Goal: Transaction & Acquisition: Purchase product/service

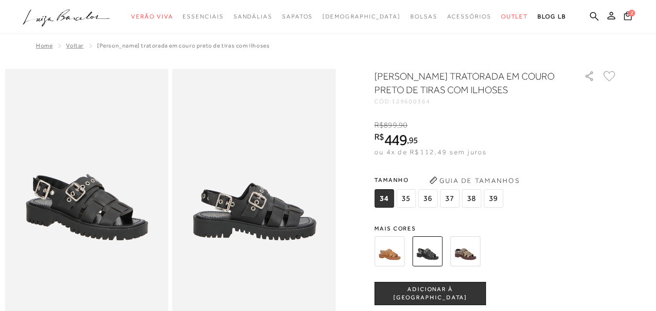
click at [476, 252] on img at bounding box center [465, 252] width 30 height 30
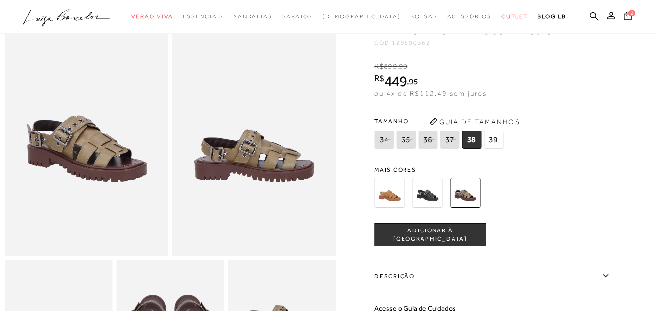
scroll to position [78, 0]
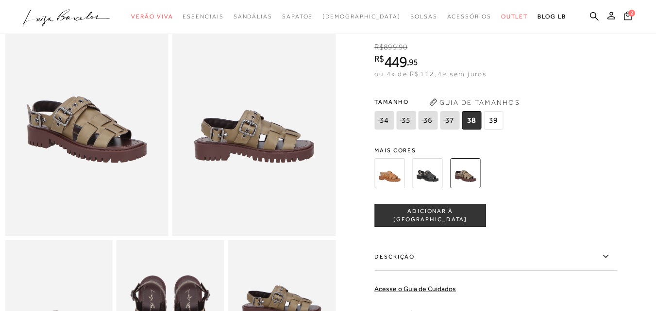
click at [398, 188] on img at bounding box center [390, 173] width 30 height 30
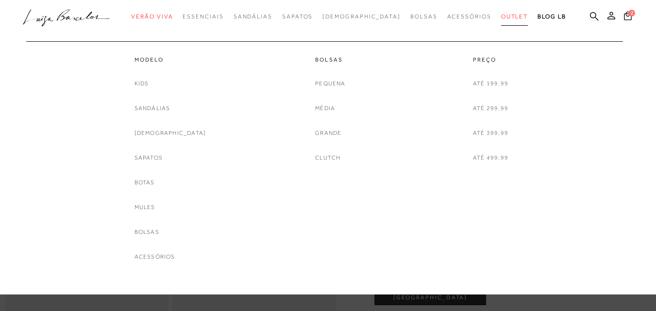
click at [501, 16] on span "Outlet" at bounding box center [514, 16] width 27 height 7
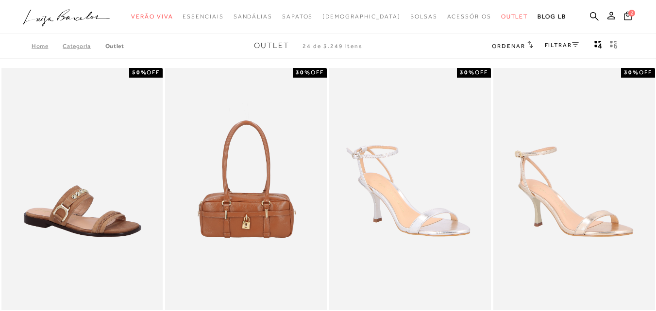
click at [556, 43] on link "FILTRAR" at bounding box center [562, 45] width 34 height 7
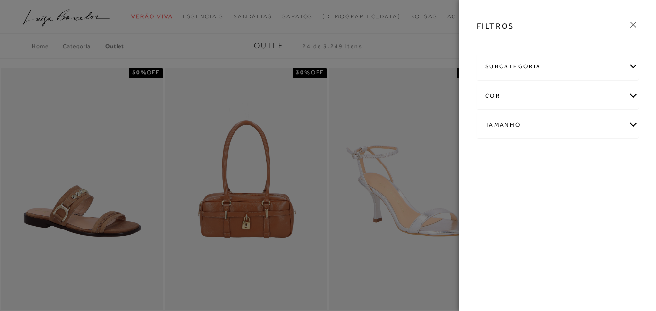
click at [631, 65] on div "subcategoria" at bounding box center [558, 67] width 161 height 26
click at [633, 63] on div "subcategoria" at bounding box center [558, 67] width 161 height 26
click at [635, 22] on icon at bounding box center [633, 24] width 11 height 11
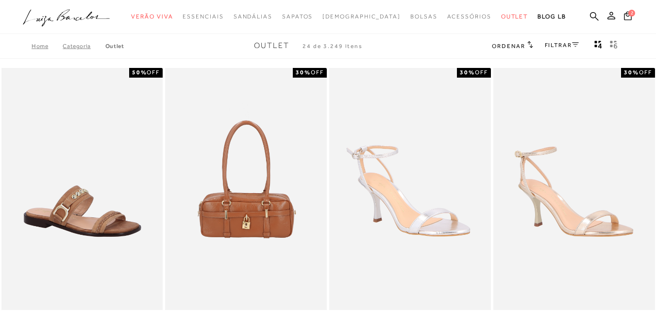
click at [513, 48] on span "Ordenar" at bounding box center [508, 46] width 33 height 7
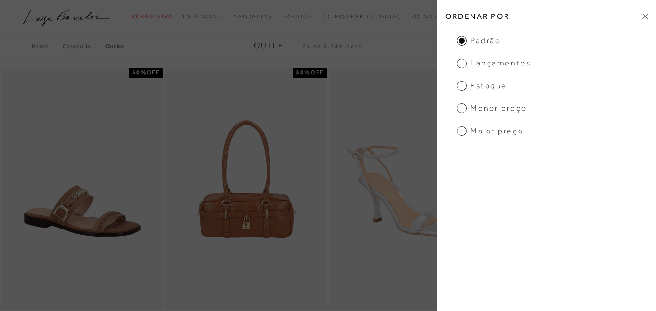
click at [647, 13] on h2 "Ordenar por" at bounding box center [547, 16] width 219 height 23
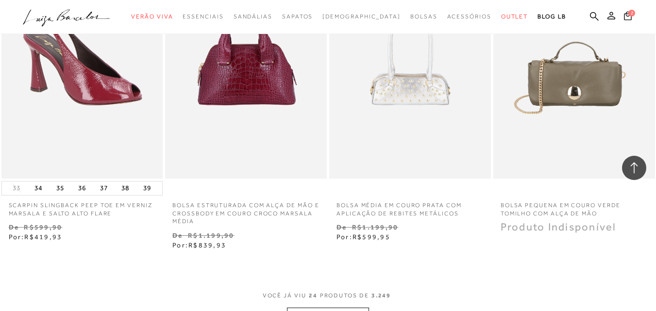
scroll to position [1747, 0]
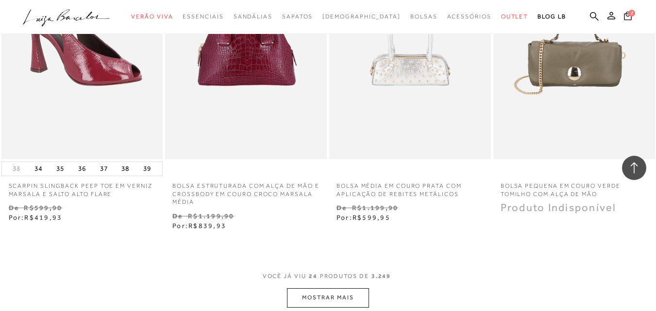
click at [336, 289] on button "MOSTRAR MAIS" at bounding box center [328, 298] width 82 height 19
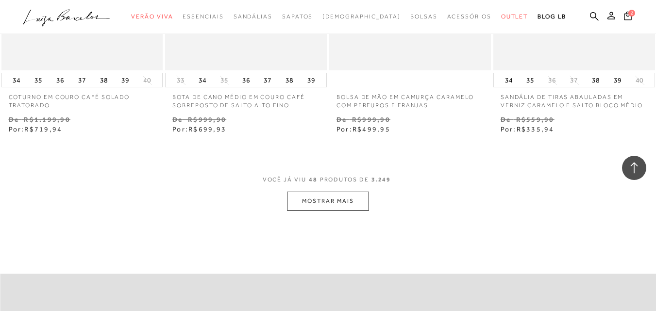
scroll to position [3780, 0]
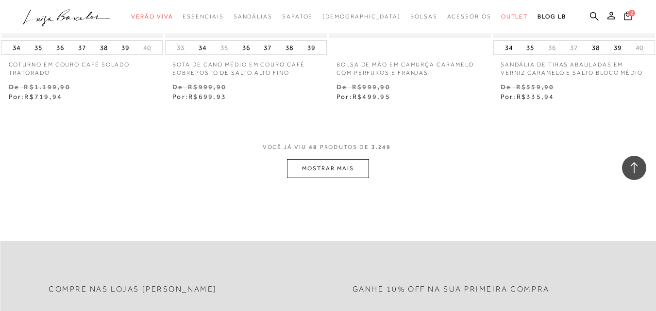
click at [336, 159] on button "MOSTRAR MAIS" at bounding box center [328, 168] width 82 height 19
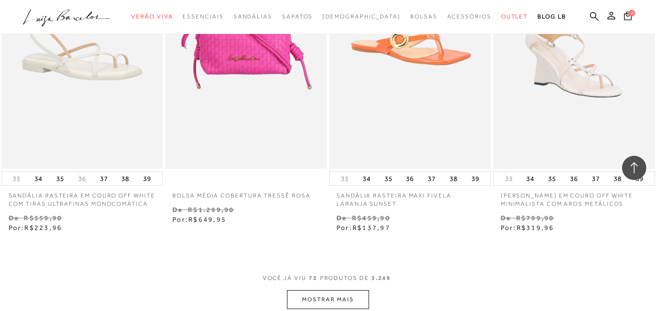
scroll to position [5598, 0]
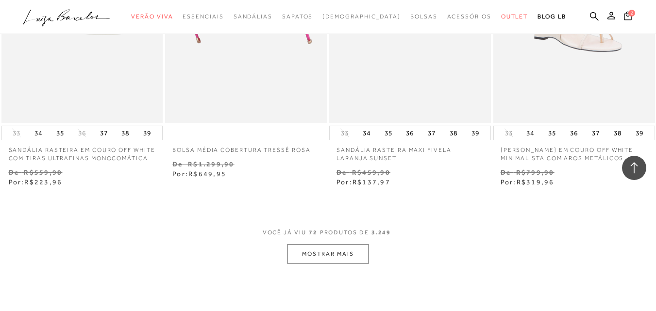
click at [346, 245] on button "MOSTRAR MAIS" at bounding box center [328, 254] width 82 height 19
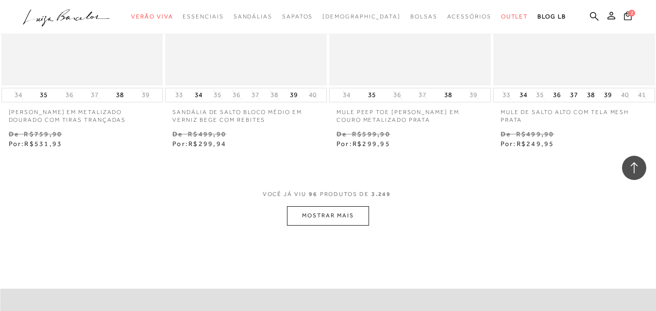
scroll to position [7560, 0]
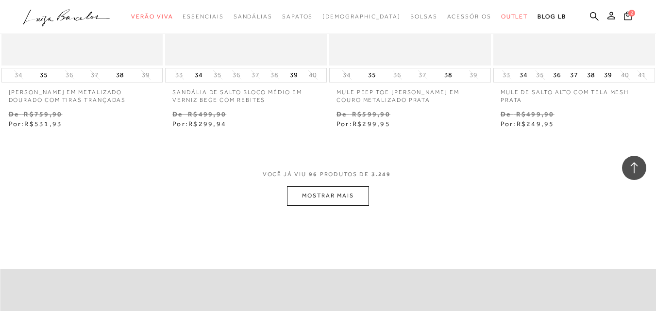
click at [327, 187] on button "MOSTRAR MAIS" at bounding box center [328, 196] width 82 height 19
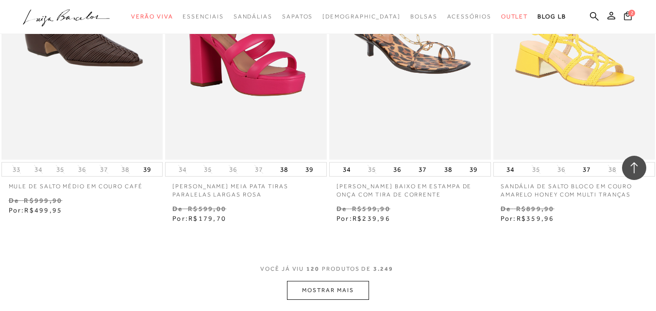
scroll to position [9475, 0]
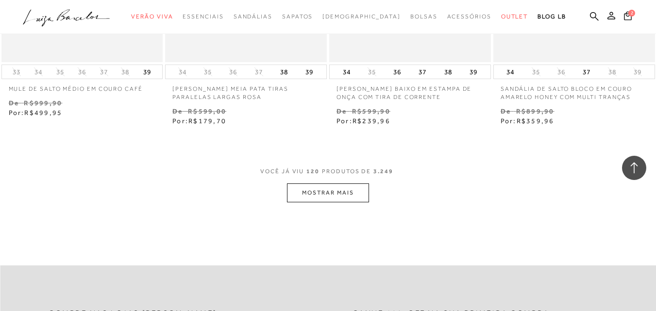
click at [337, 184] on button "MOSTRAR MAIS" at bounding box center [328, 193] width 82 height 19
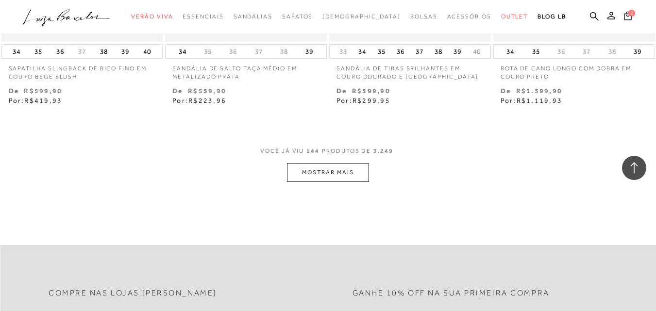
scroll to position [11450, 0]
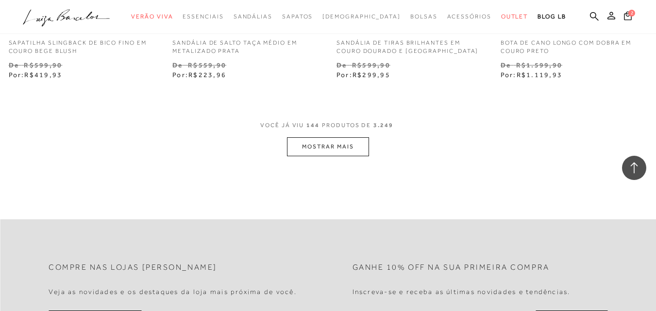
click at [341, 137] on button "MOSTRAR MAIS" at bounding box center [328, 146] width 82 height 19
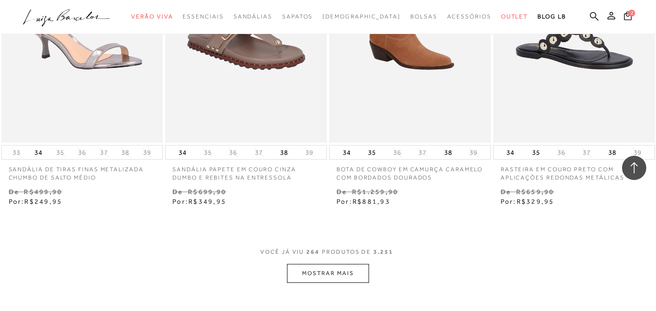
scroll to position [20861, 0]
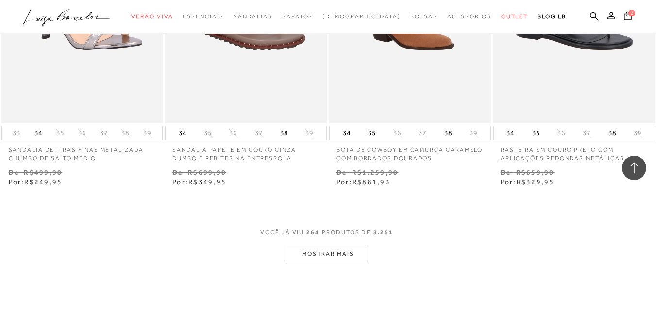
click at [346, 245] on button "MOSTRAR MAIS" at bounding box center [328, 254] width 82 height 19
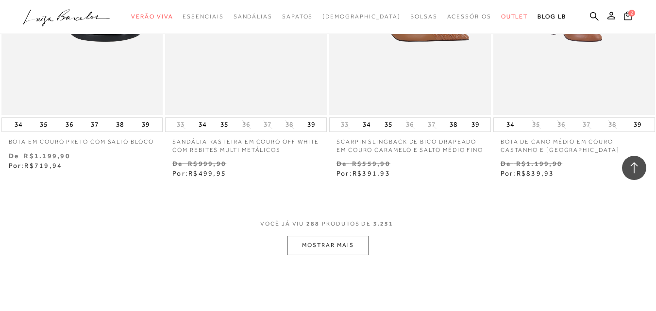
scroll to position [22809, 0]
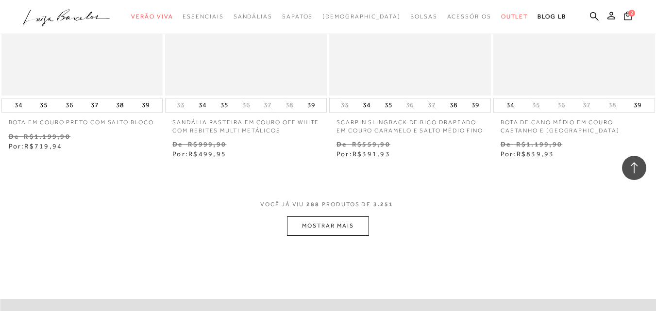
click at [338, 217] on button "MOSTRAR MAIS" at bounding box center [328, 226] width 82 height 19
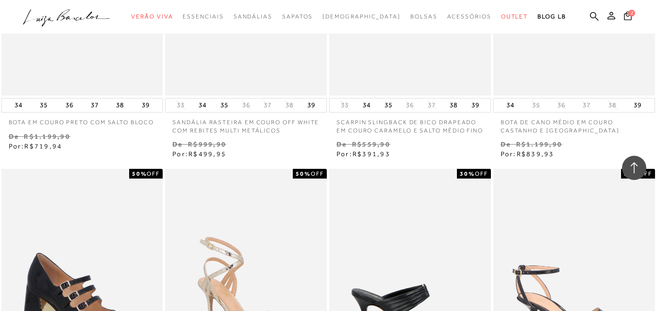
click at [336, 193] on img at bounding box center [410, 290] width 161 height 242
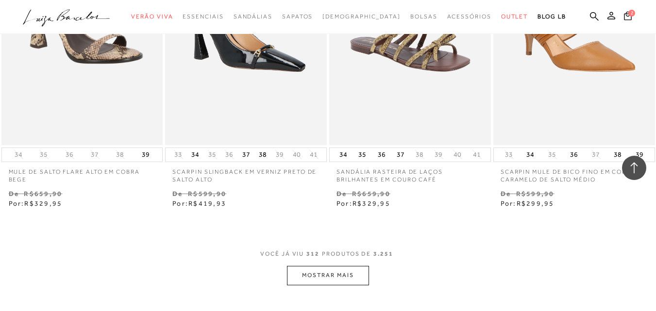
scroll to position [24674, 0]
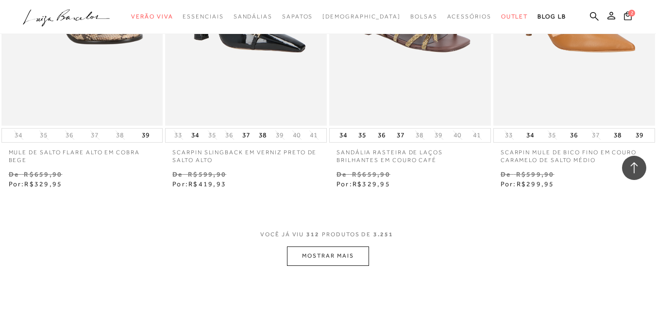
click at [349, 247] on button "MOSTRAR MAIS" at bounding box center [328, 256] width 82 height 19
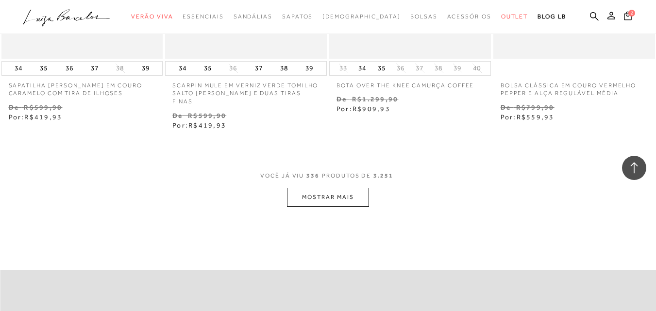
scroll to position [26656, 0]
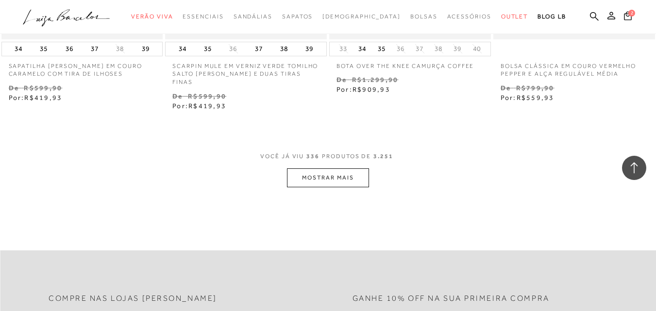
click at [332, 169] on button "MOSTRAR MAIS" at bounding box center [328, 178] width 82 height 19
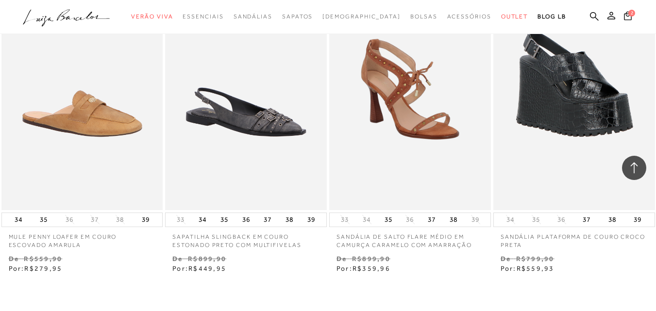
scroll to position [28561, 0]
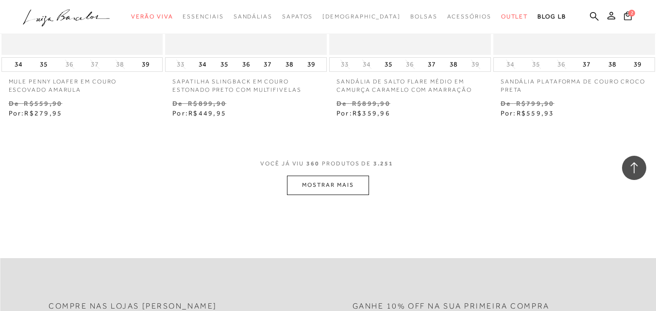
click at [340, 176] on button "MOSTRAR MAIS" at bounding box center [328, 185] width 82 height 19
